Goal: Contribute content: Add original content to the website for others to see

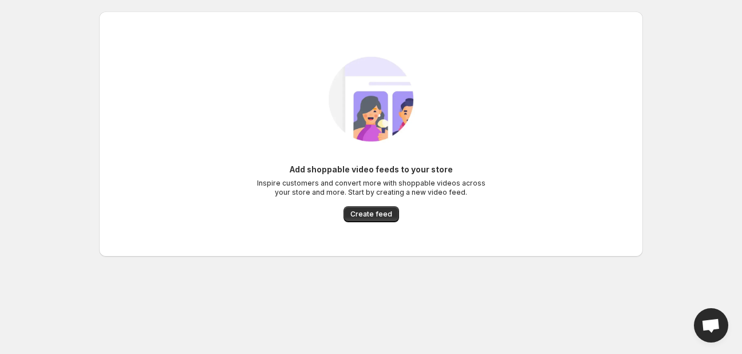
click at [381, 205] on div "Add shoppable video feeds to your store Inspire customers and convert more with…" at bounding box center [370, 193] width 229 height 58
click at [380, 211] on span "Create feed" at bounding box center [371, 214] width 42 height 9
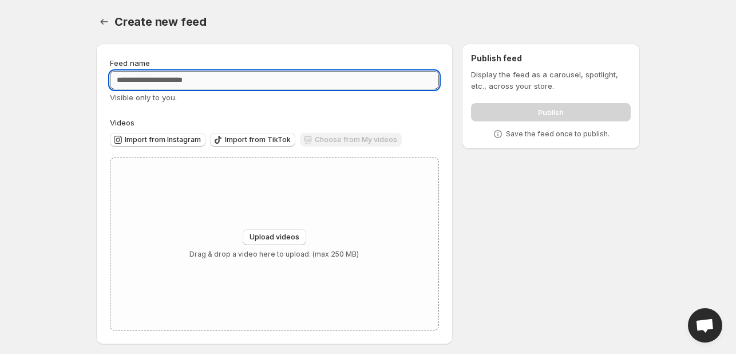
click at [176, 79] on input "Feed name" at bounding box center [274, 80] width 329 height 18
type input "*********"
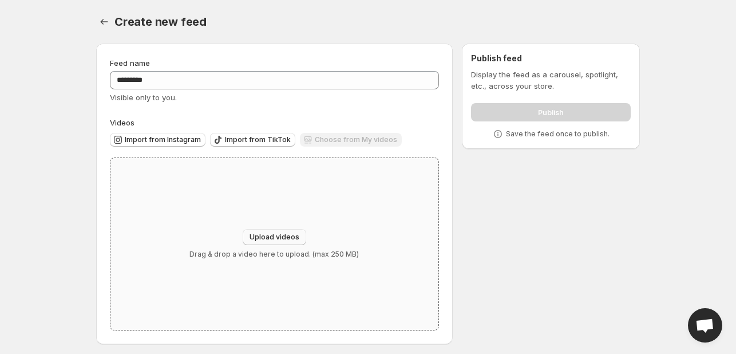
click at [279, 241] on span "Upload videos" at bounding box center [275, 236] width 50 height 9
type input "**********"
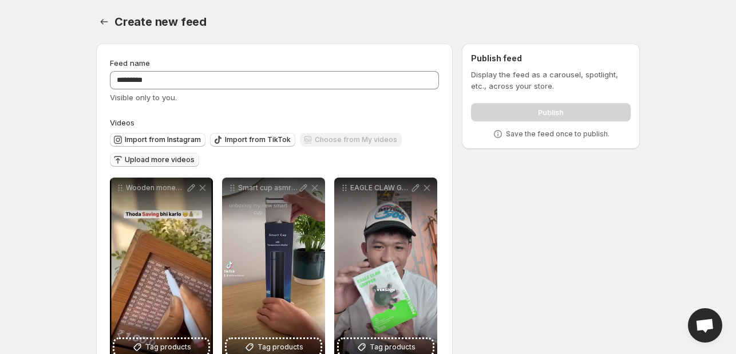
click at [164, 163] on span "Upload more videos" at bounding box center [160, 159] width 70 height 9
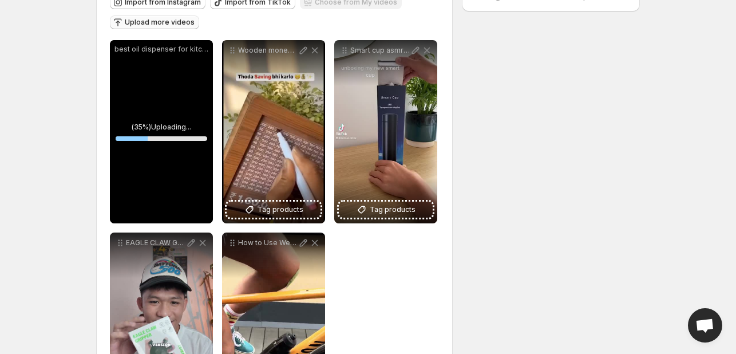
scroll to position [120, 0]
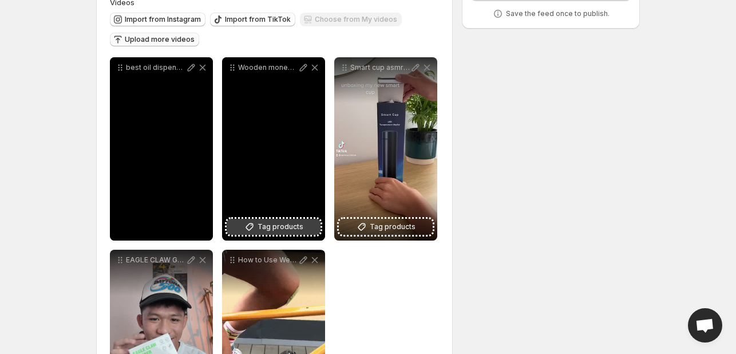
click at [313, 226] on button "Tag products" at bounding box center [274, 227] width 94 height 16
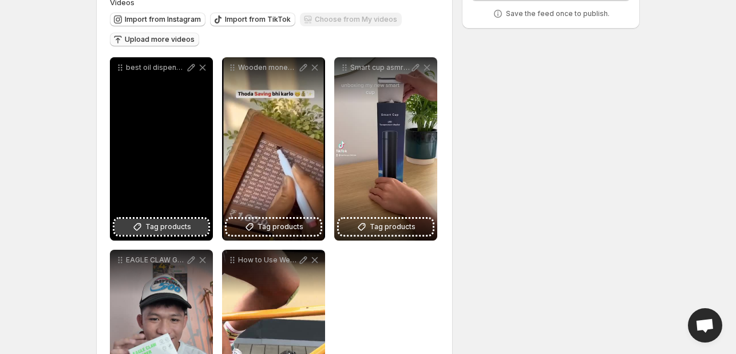
click at [186, 223] on span "Tag products" at bounding box center [168, 226] width 46 height 11
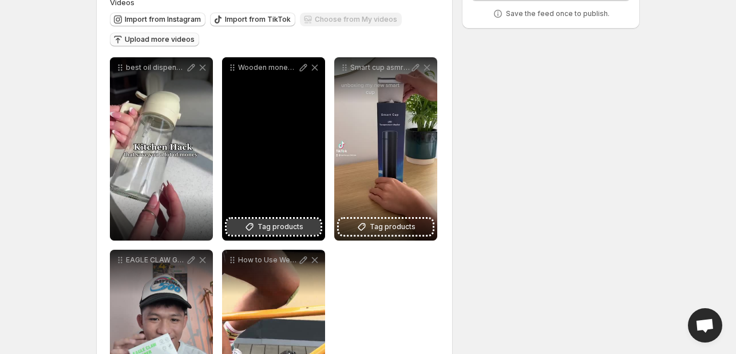
click at [274, 222] on span "Tag products" at bounding box center [281, 226] width 46 height 11
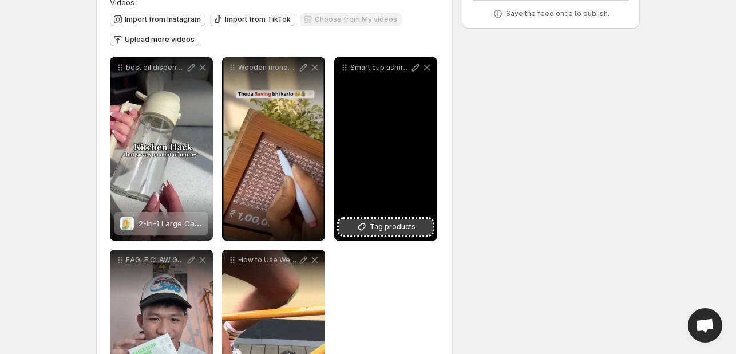
click at [401, 224] on span "Tag products" at bounding box center [393, 226] width 46 height 11
click at [396, 227] on span "Tag products" at bounding box center [393, 226] width 46 height 11
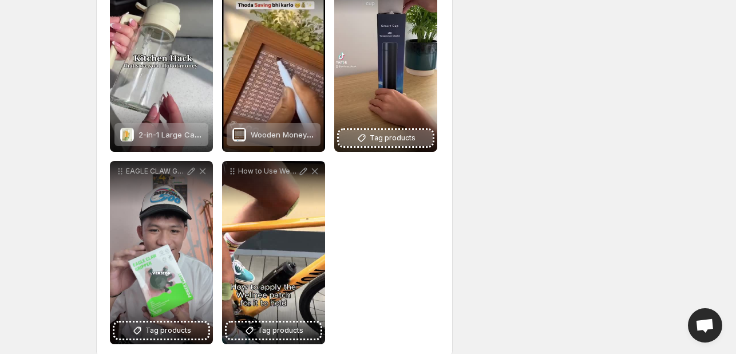
scroll to position [211, 0]
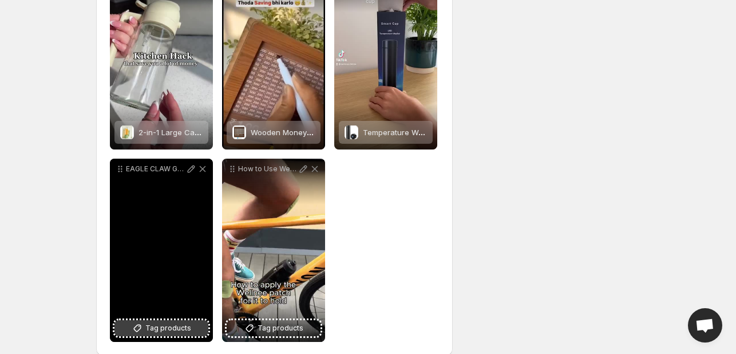
click at [188, 331] on span "Tag products" at bounding box center [168, 327] width 46 height 11
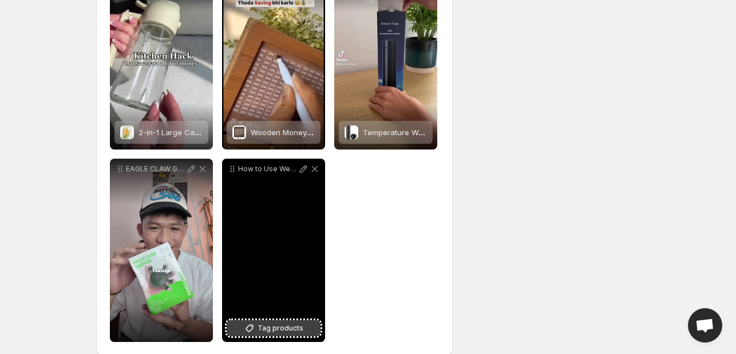
click at [293, 330] on span "Tag products" at bounding box center [281, 327] width 46 height 11
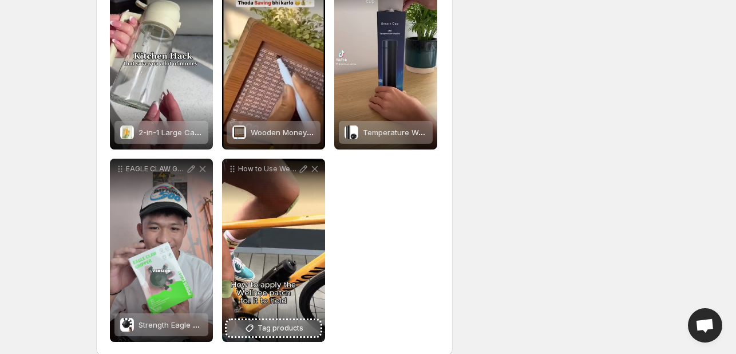
scroll to position [0, 0]
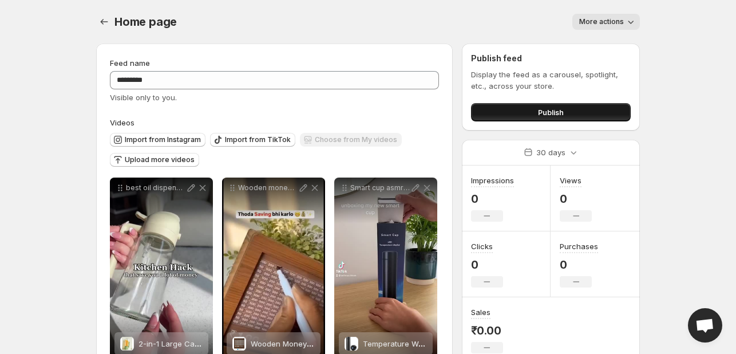
click at [518, 103] on button "Publish" at bounding box center [551, 112] width 160 height 18
